Goal: Use online tool/utility: Utilize a website feature to perform a specific function

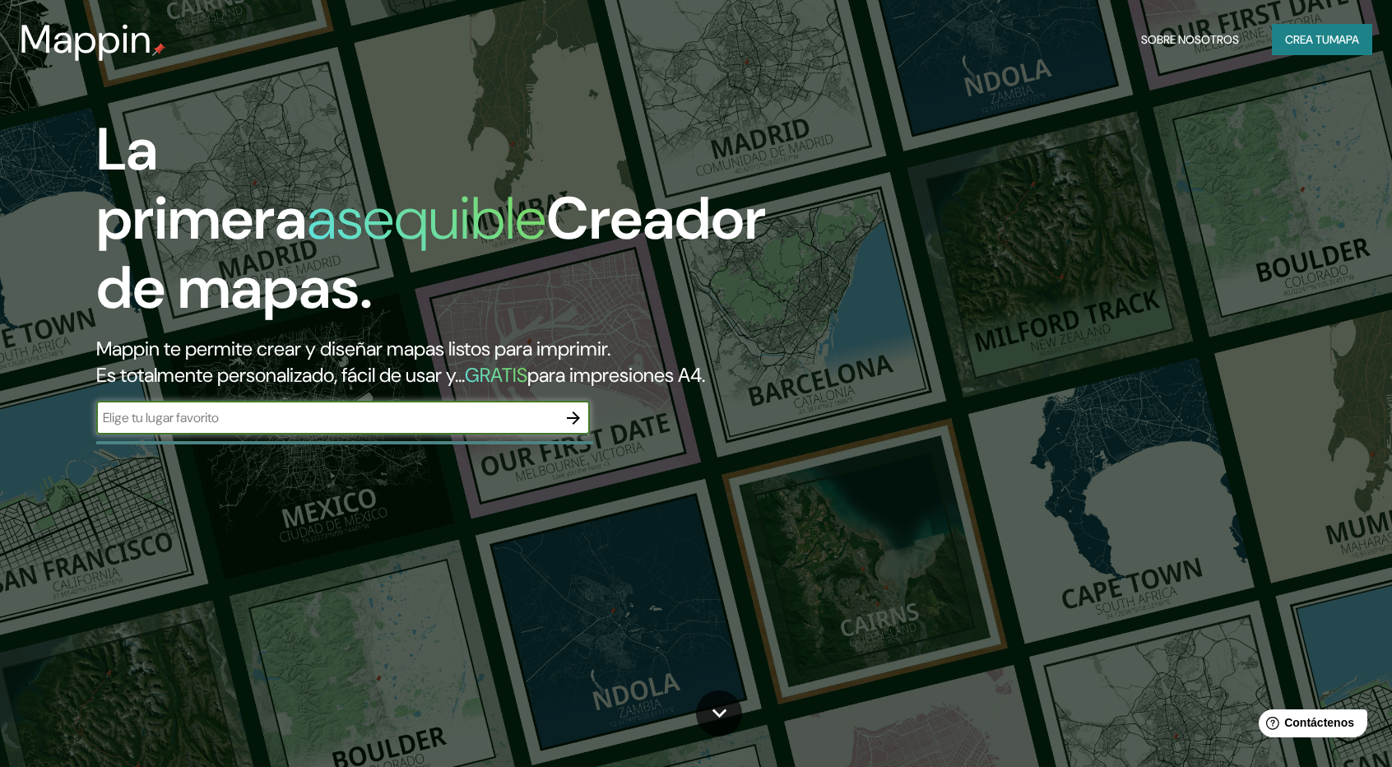
click at [532, 424] on input "text" at bounding box center [326, 417] width 461 height 19
type input "[GEOGRAPHIC_DATA]"
click at [575, 420] on icon "button" at bounding box center [573, 417] width 13 height 13
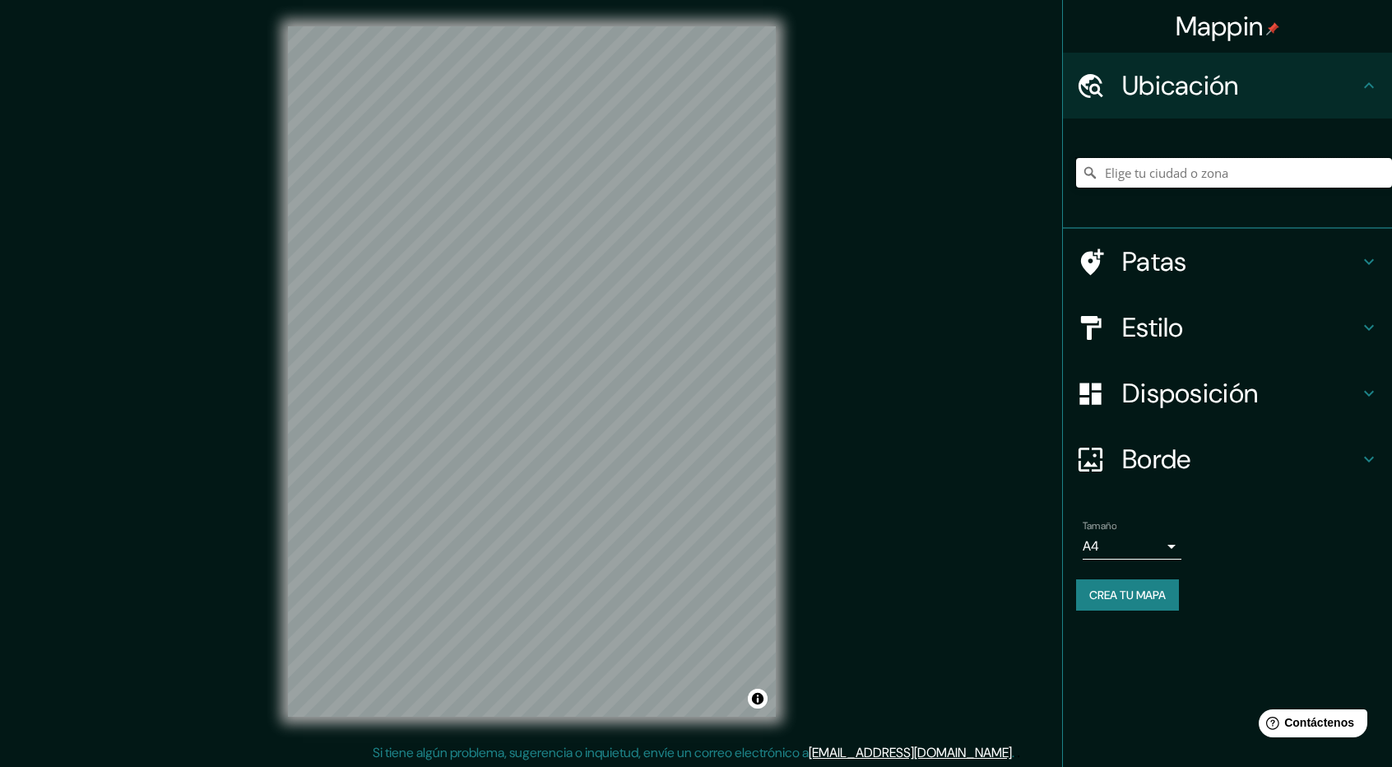
click at [1199, 175] on input "Elige tu ciudad o zona" at bounding box center [1234, 173] width 316 height 30
type input "[GEOGRAPHIC_DATA], [GEOGRAPHIC_DATA], [GEOGRAPHIC_DATA]"
click at [1376, 176] on icon "Claro" at bounding box center [1379, 173] width 10 height 10
click at [1293, 160] on input "Elige tu ciudad o zona" at bounding box center [1234, 173] width 316 height 30
paste input "[GEOGRAPHIC_DATA]-Morelia 12270, 58330 [GEOGRAPHIC_DATA], Mich."
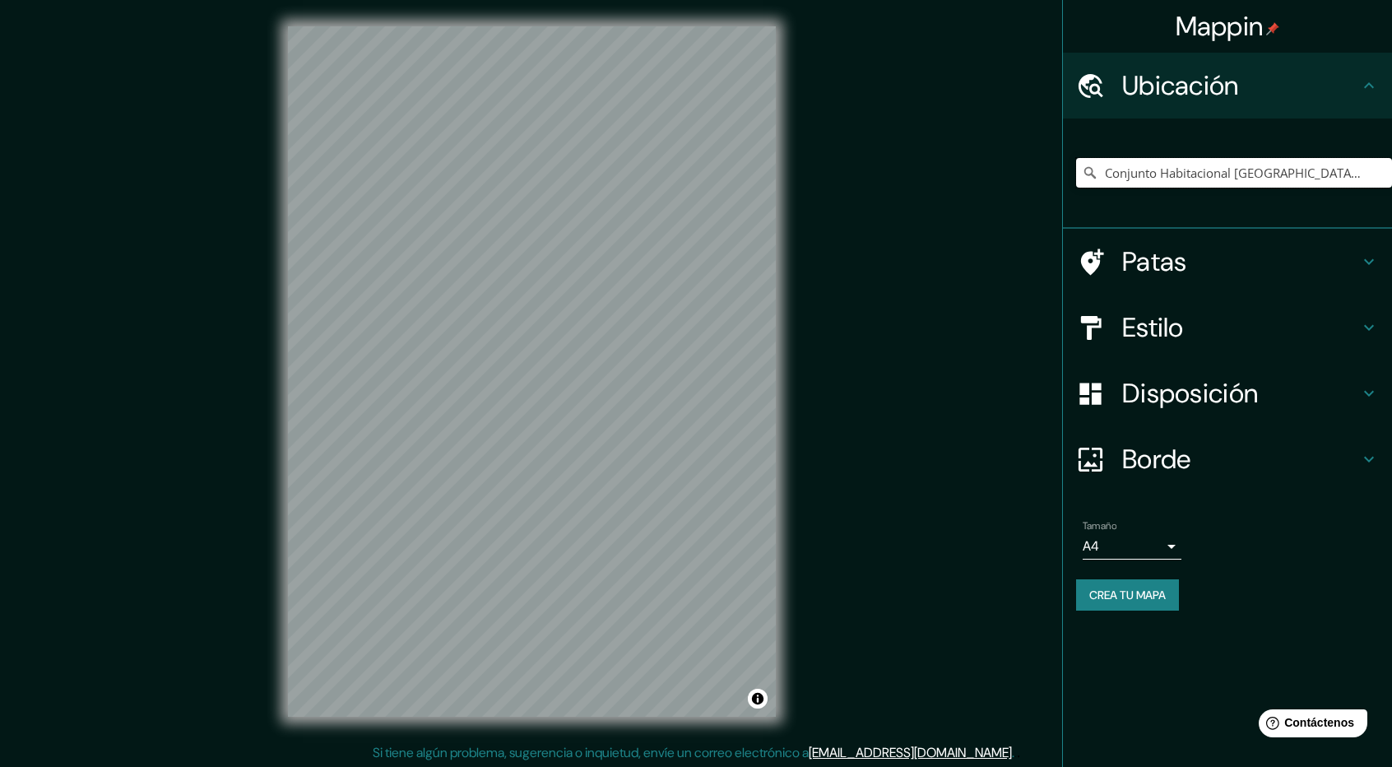
type input "Conjunto Habitacional [GEOGRAPHIC_DATA][PERSON_NAME], [GEOGRAPHIC_DATA], 58330,…"
